Goal: Obtain resource: Obtain resource

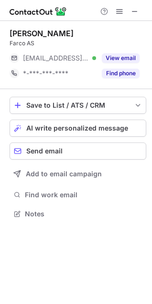
scroll to position [207, 152]
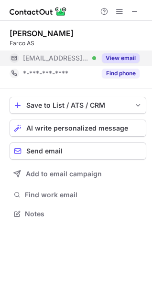
click at [127, 56] on button "View email" at bounding box center [121, 58] width 38 height 10
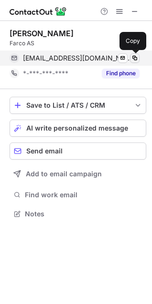
click at [138, 59] on span at bounding box center [135, 58] width 8 height 8
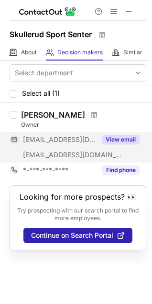
click at [128, 140] on button "View email" at bounding box center [121, 140] width 38 height 10
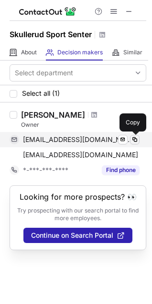
click at [137, 141] on span at bounding box center [135, 140] width 8 height 8
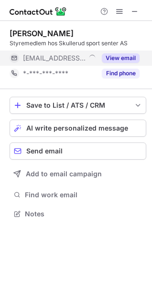
scroll to position [207, 152]
click at [113, 59] on button "View email" at bounding box center [121, 58] width 38 height 10
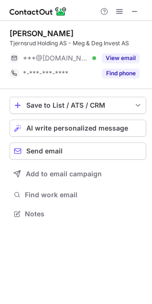
scroll to position [207, 152]
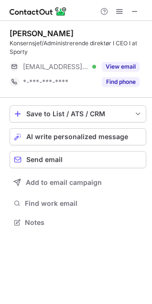
scroll to position [216, 152]
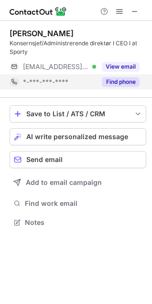
click at [111, 66] on button "View email" at bounding box center [121, 67] width 38 height 10
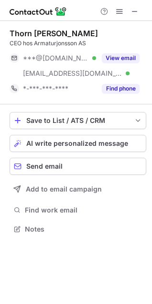
scroll to position [223, 152]
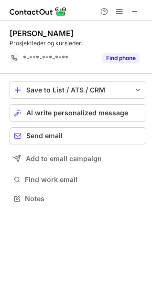
scroll to position [192, 152]
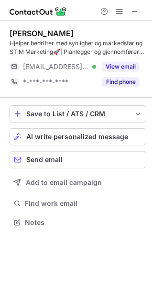
scroll to position [216, 152]
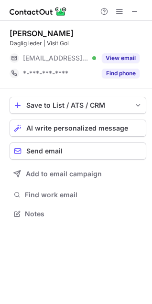
scroll to position [207, 152]
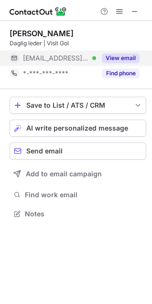
click at [122, 55] on button "View email" at bounding box center [121, 58] width 38 height 10
